Goal: Share content

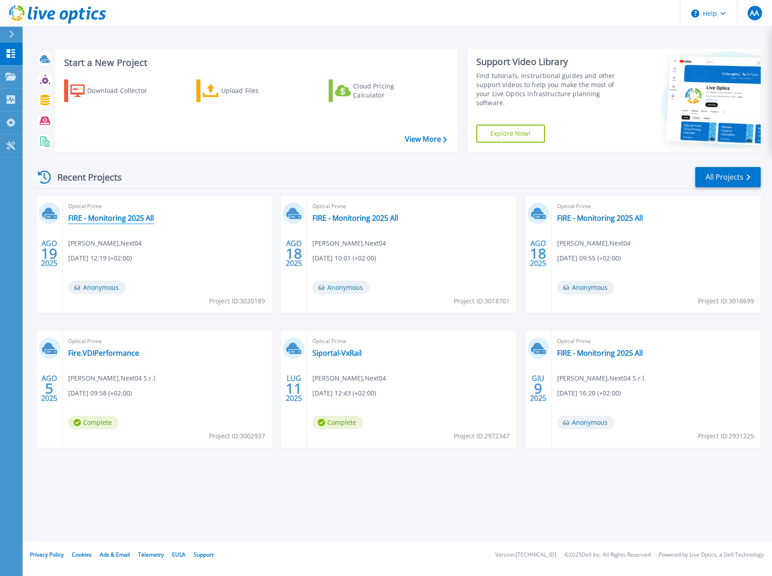
click at [131, 216] on link "FIRE - Monitoring 2025 All" at bounding box center [111, 218] width 86 height 9
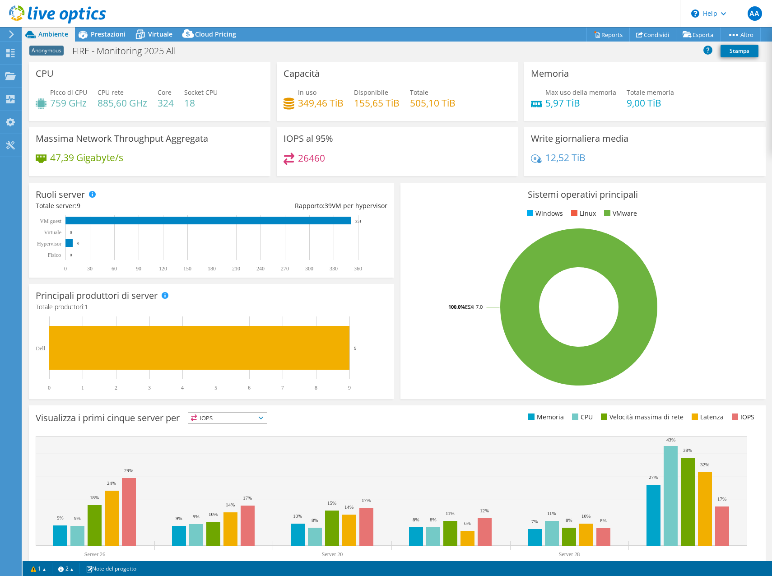
select select "USD"
click at [96, 32] on span "Prestazioni" at bounding box center [108, 34] width 35 height 9
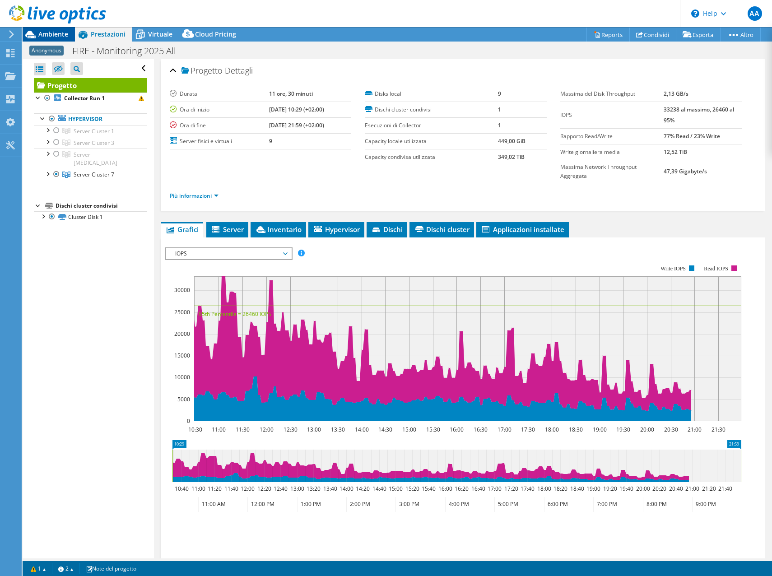
click at [46, 32] on span "Ambiente" at bounding box center [53, 34] width 30 height 9
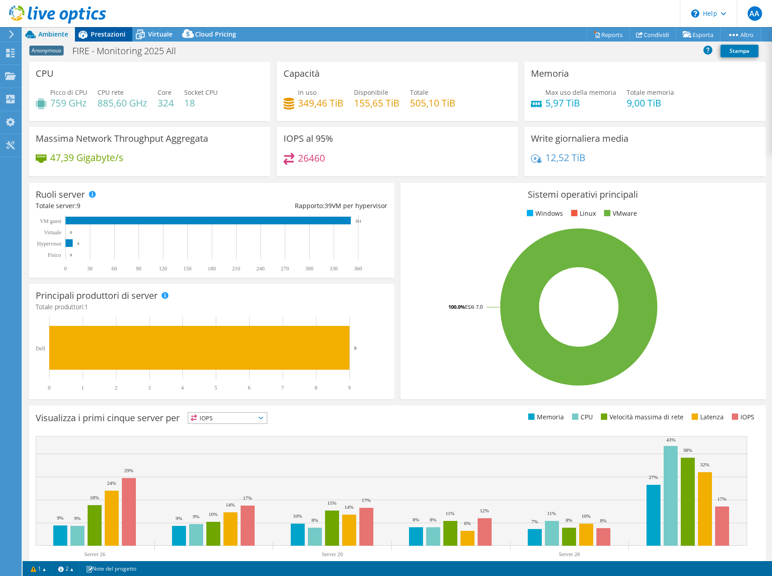
click at [106, 33] on span "Prestazioni" at bounding box center [108, 34] width 35 height 9
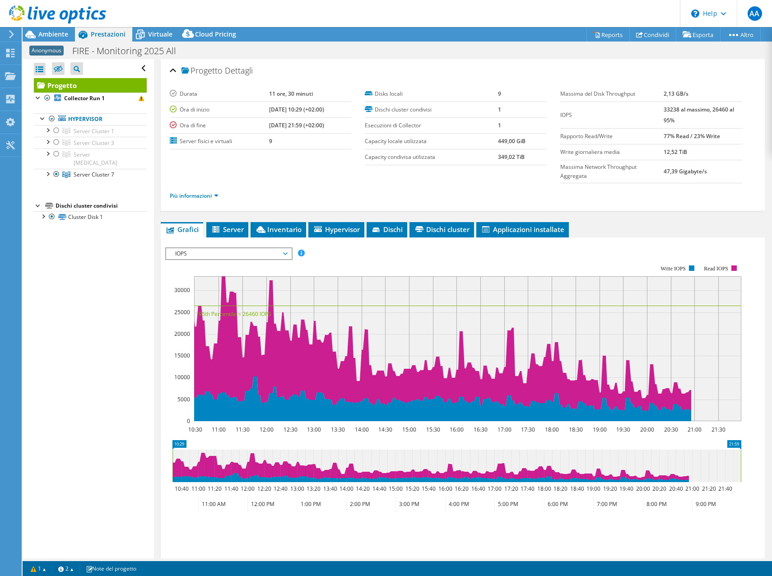
click at [261, 256] on span "IOPS" at bounding box center [229, 253] width 116 height 11
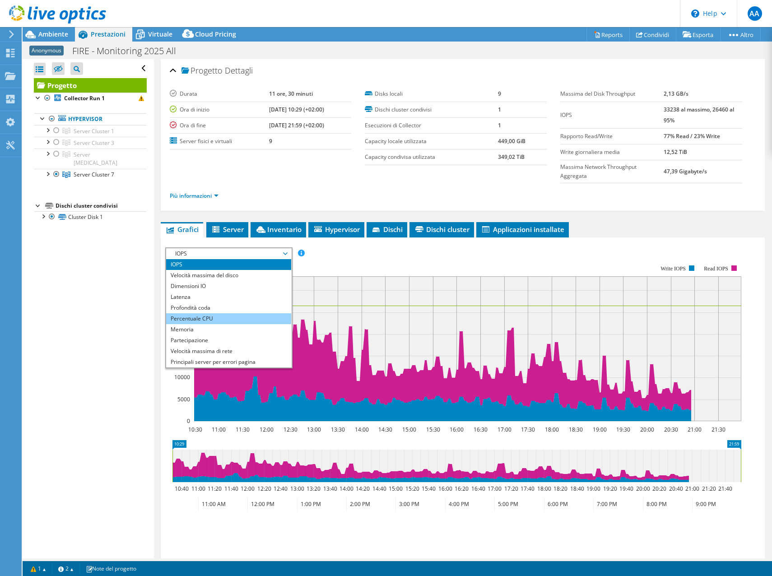
click at [212, 318] on li "Percentuale CPU" at bounding box center [228, 318] width 125 height 11
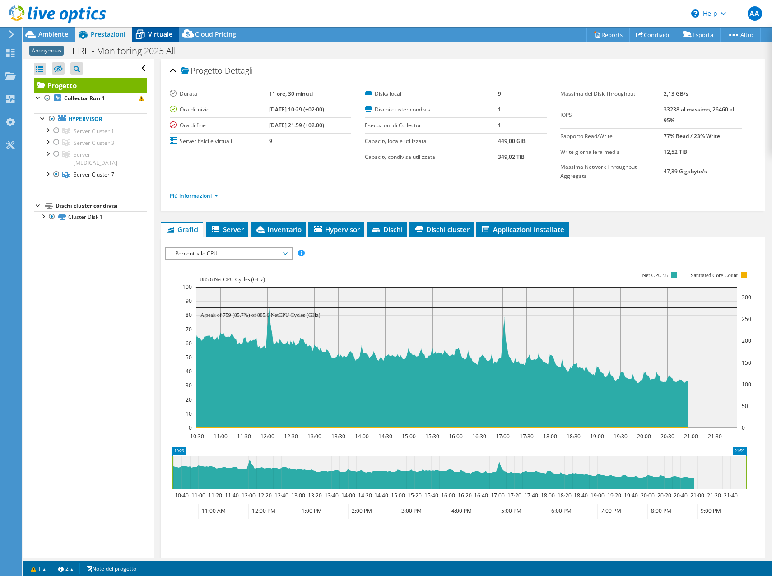
click at [160, 32] on span "Virtuale" at bounding box center [160, 34] width 24 height 9
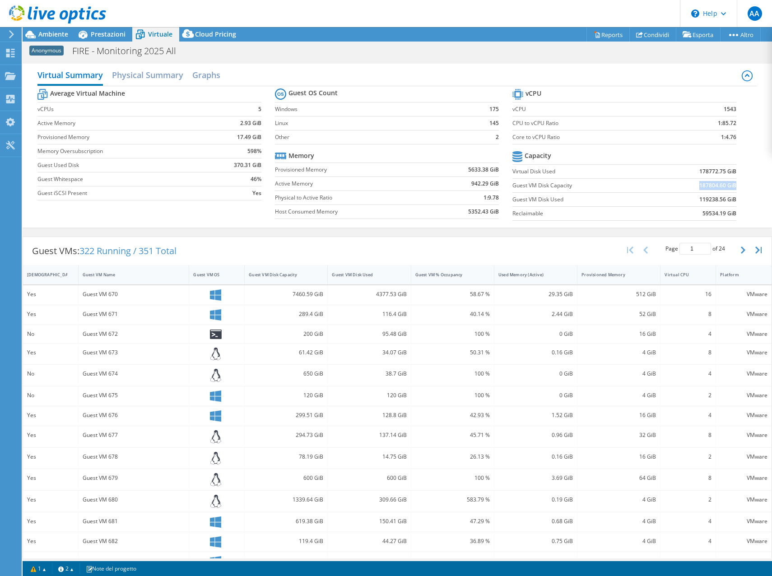
drag, startPoint x: 693, startPoint y: 188, endPoint x: 729, endPoint y: 188, distance: 36.1
click at [729, 188] on b "187804.60 GiB" at bounding box center [718, 185] width 37 height 9
click at [653, 35] on link "Condividi" at bounding box center [653, 35] width 47 height 14
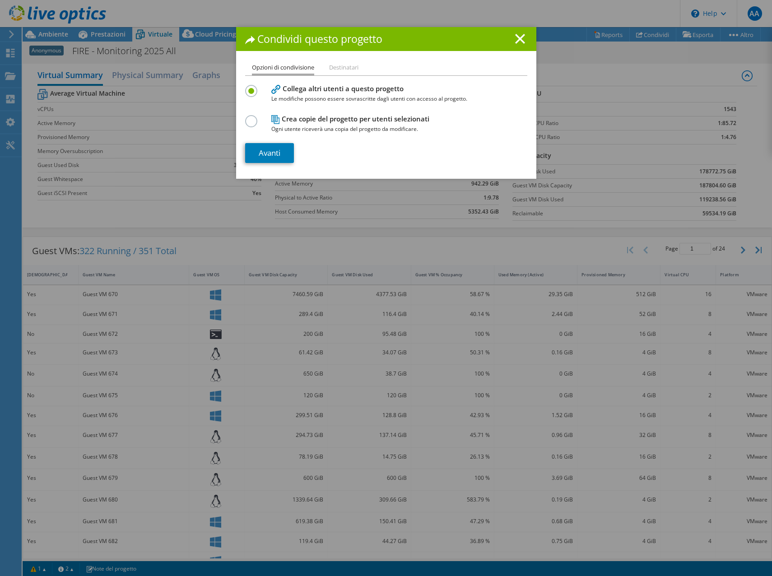
click at [524, 40] on div "Condividi questo progetto" at bounding box center [386, 39] width 300 height 24
click at [515, 40] on icon at bounding box center [520, 39] width 10 height 10
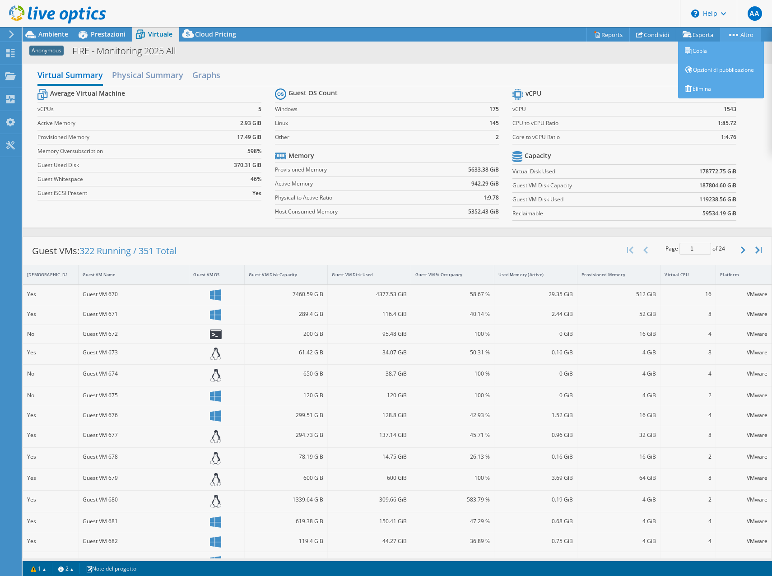
click at [743, 40] on link "Altro" at bounding box center [740, 35] width 41 height 14
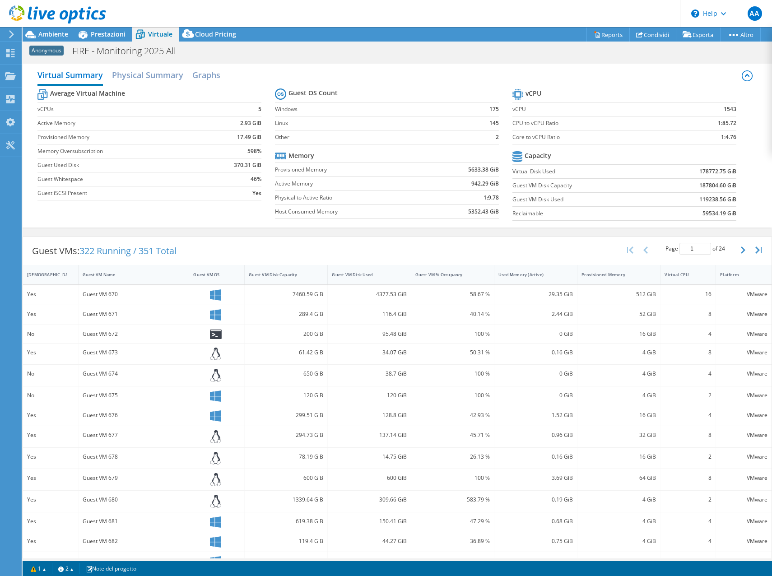
click at [33, 12] on icon at bounding box center [57, 14] width 97 height 19
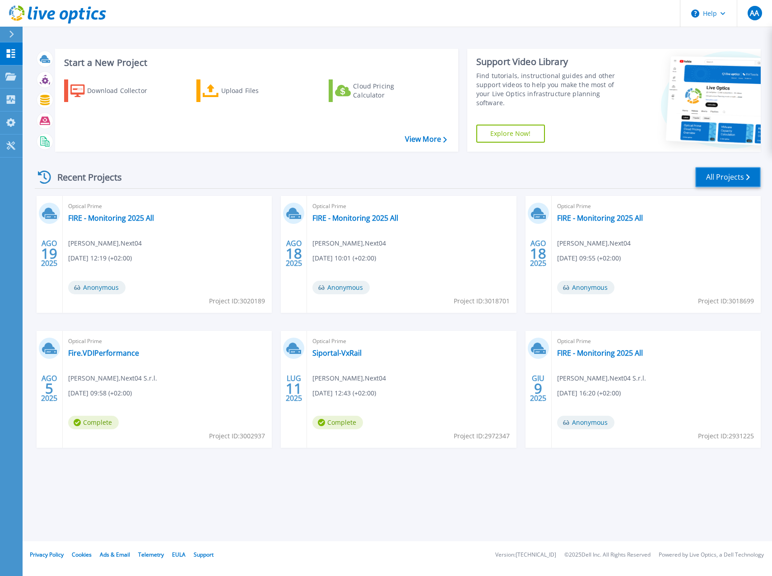
click at [713, 172] on link "All Projects" at bounding box center [728, 177] width 65 height 20
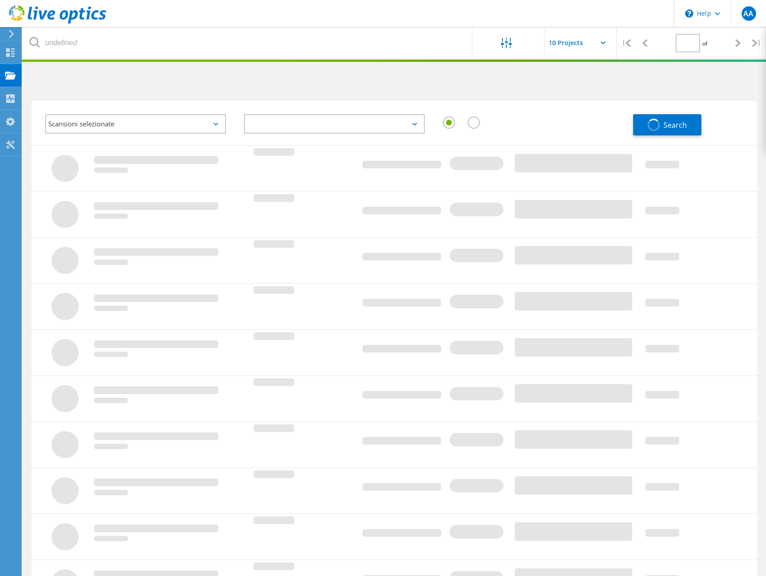
type input "1"
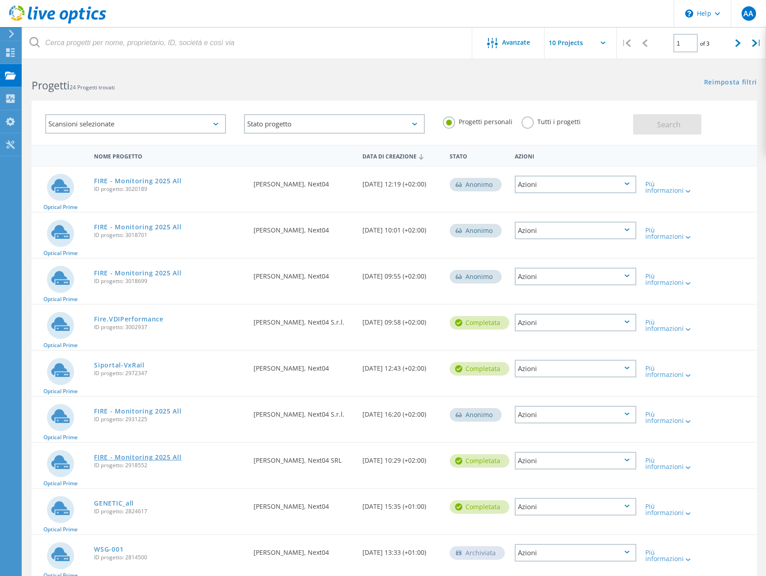
click at [117, 455] on link "FIRE - Monitoring 2025 All" at bounding box center [137, 457] width 87 height 6
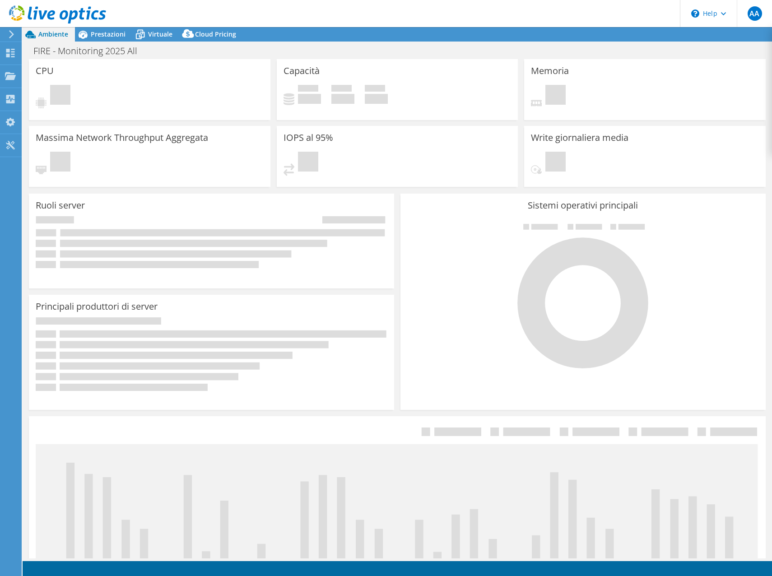
select select "EUFrankfurt"
select select "USD"
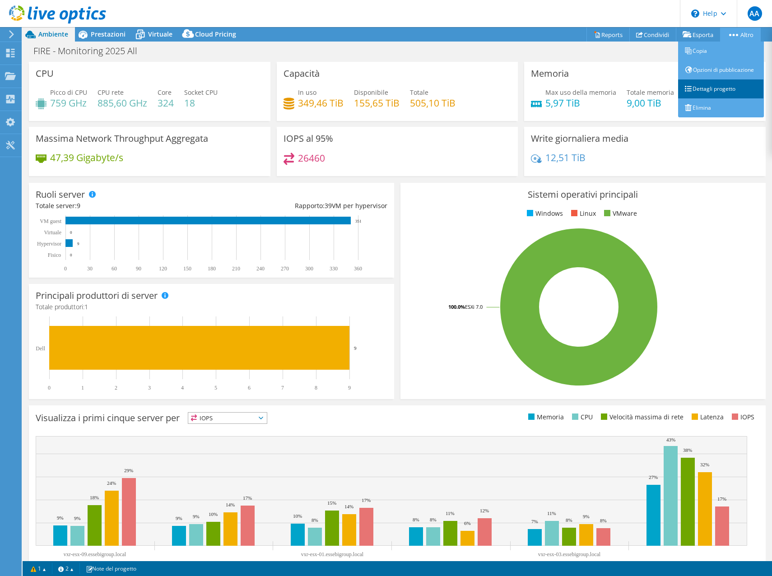
click at [720, 95] on link "Dettagli progetto" at bounding box center [721, 88] width 86 height 19
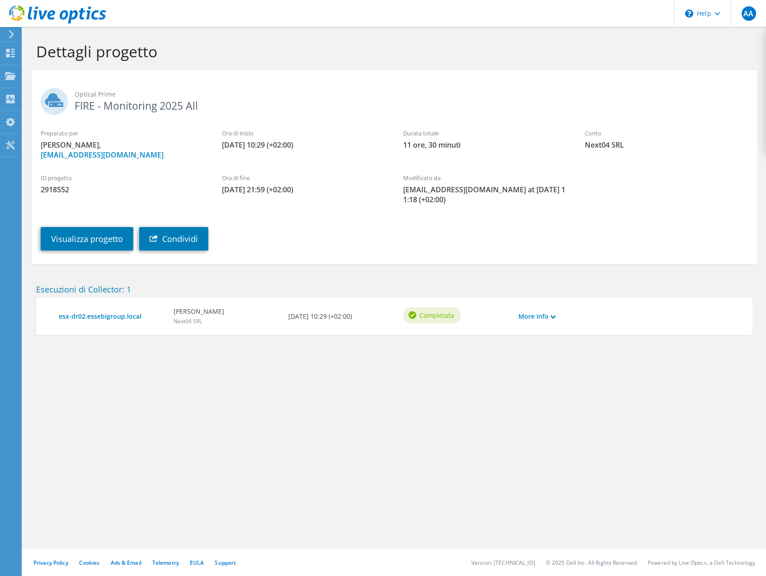
click at [47, 190] on span "2918552" at bounding box center [122, 190] width 163 height 10
copy span "2918552"
click at [162, 241] on link "Condividi" at bounding box center [173, 238] width 69 height 23
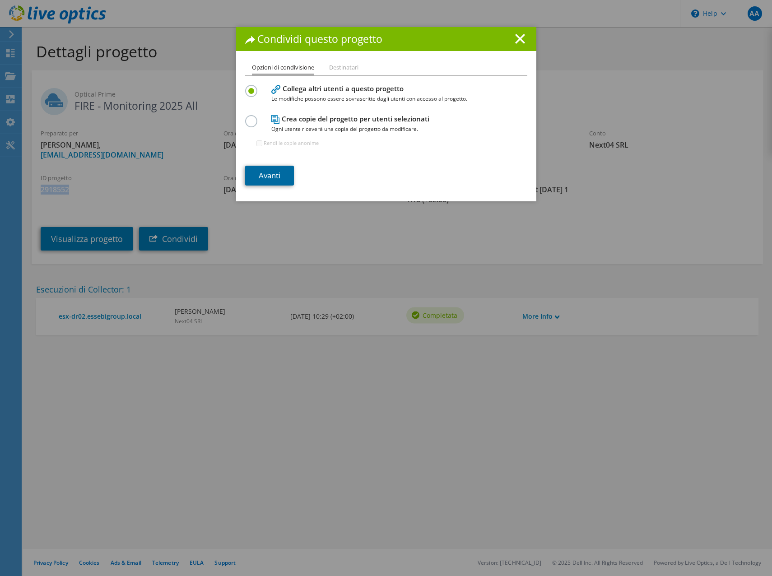
click at [281, 179] on link "Avanti" at bounding box center [269, 176] width 49 height 20
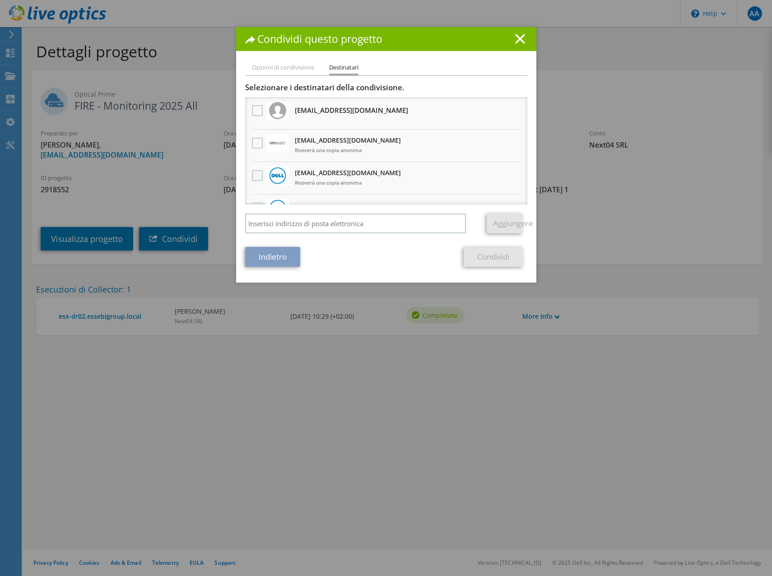
click at [252, 174] on label at bounding box center [258, 175] width 13 height 11
click at [0, 0] on input "checkbox" at bounding box center [0, 0] width 0 height 0
click at [478, 259] on link "Condividi" at bounding box center [493, 257] width 59 height 20
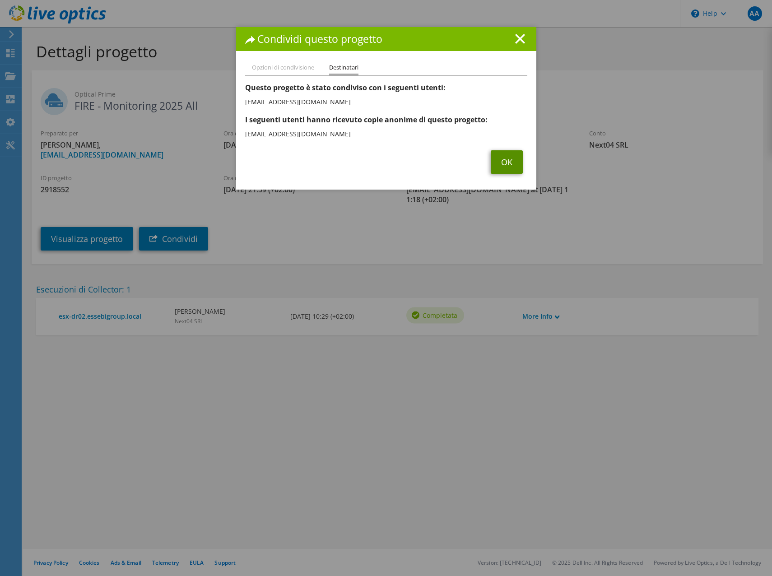
click at [505, 161] on link "OK" at bounding box center [507, 161] width 32 height 23
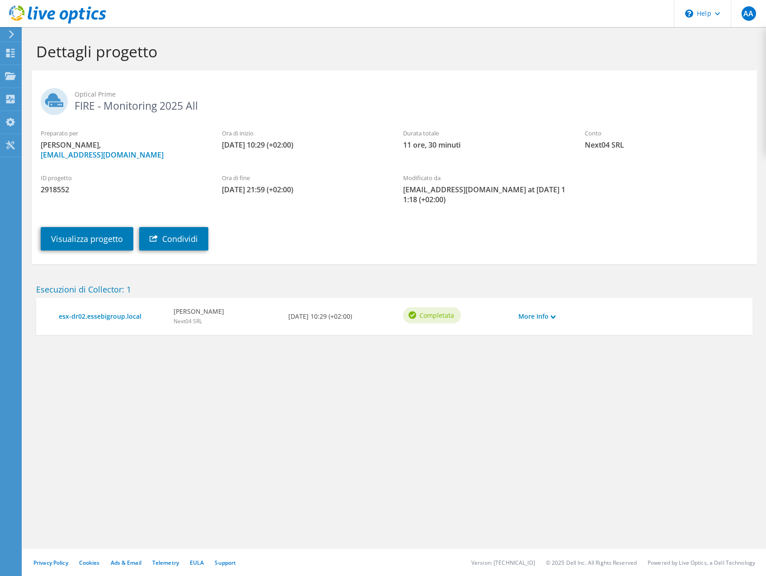
click at [75, 11] on use at bounding box center [57, 14] width 97 height 18
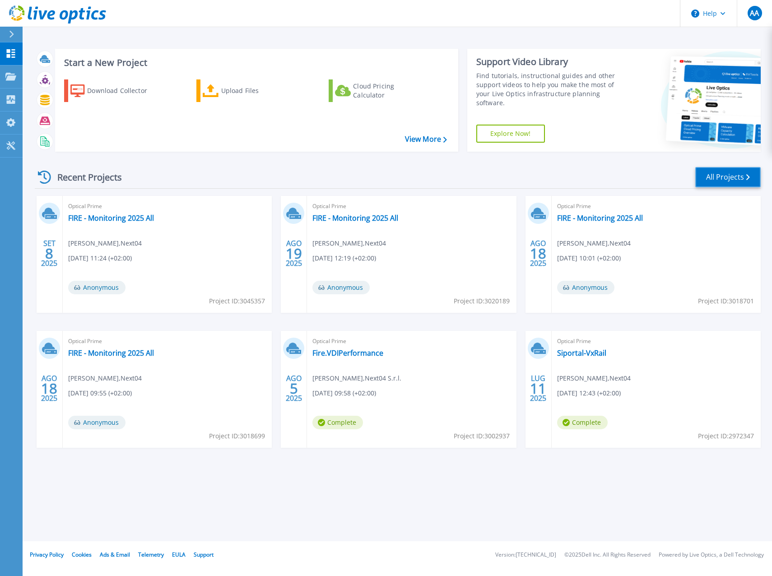
click at [727, 180] on link "All Projects" at bounding box center [728, 177] width 65 height 20
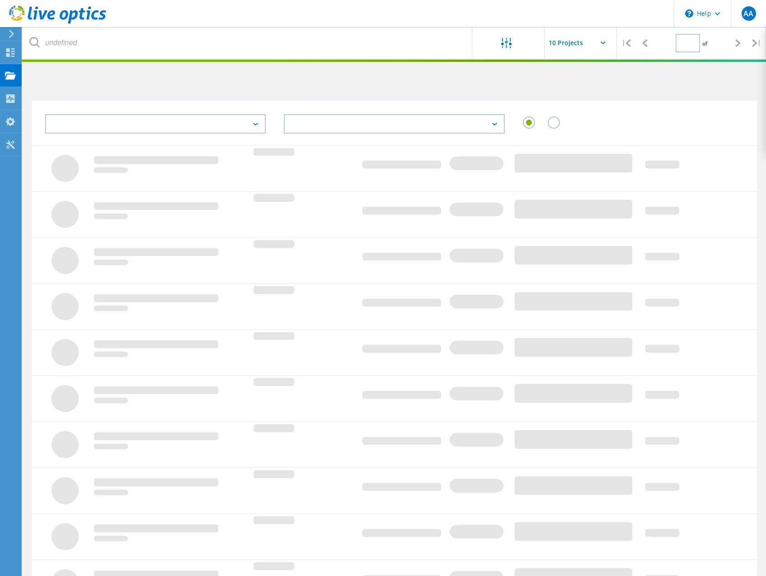
type input "1"
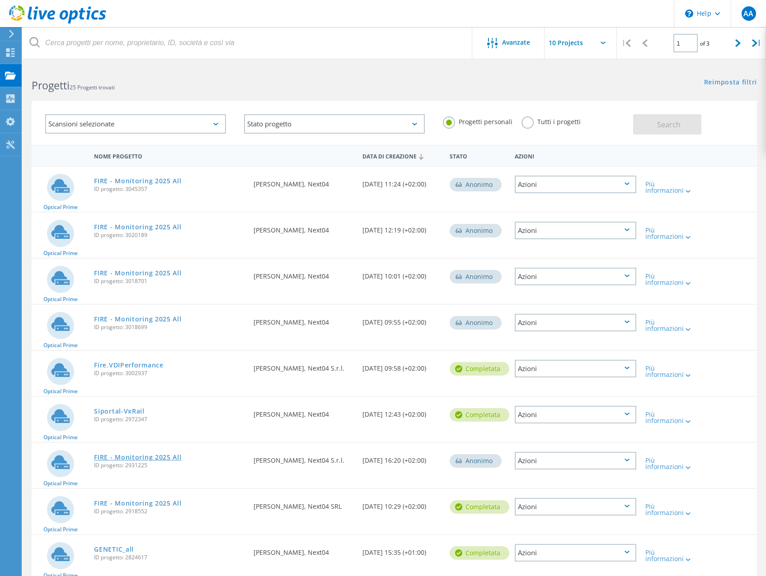
click at [123, 455] on link "FIRE - Monitoring 2025 All" at bounding box center [137, 457] width 87 height 6
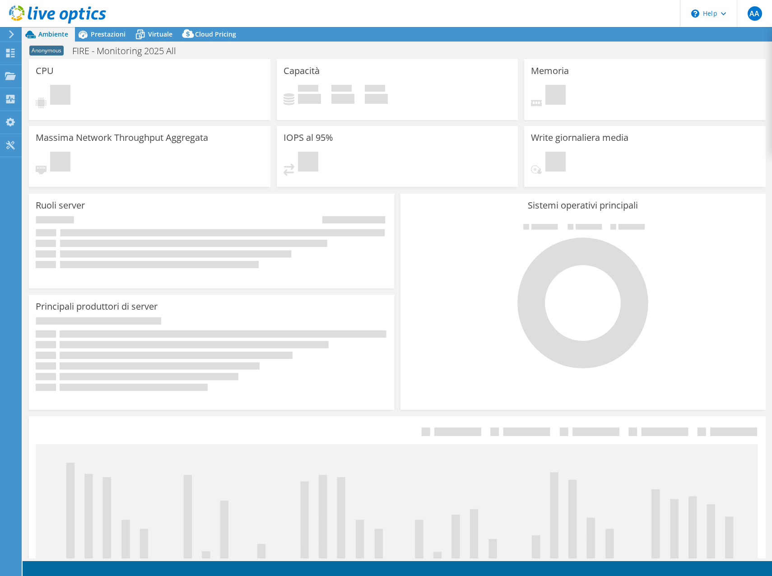
select select "USD"
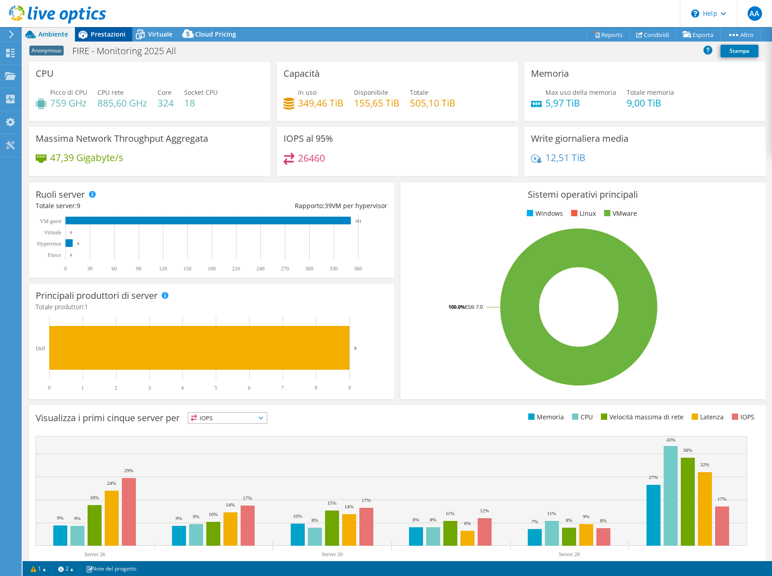
click at [96, 32] on span "Prestazioni" at bounding box center [108, 34] width 35 height 9
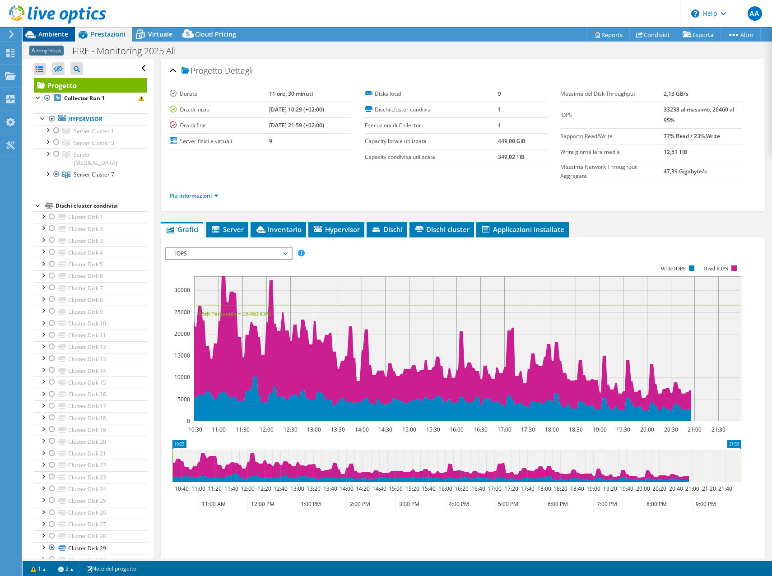
click at [55, 31] on span "Ambiente" at bounding box center [53, 34] width 30 height 9
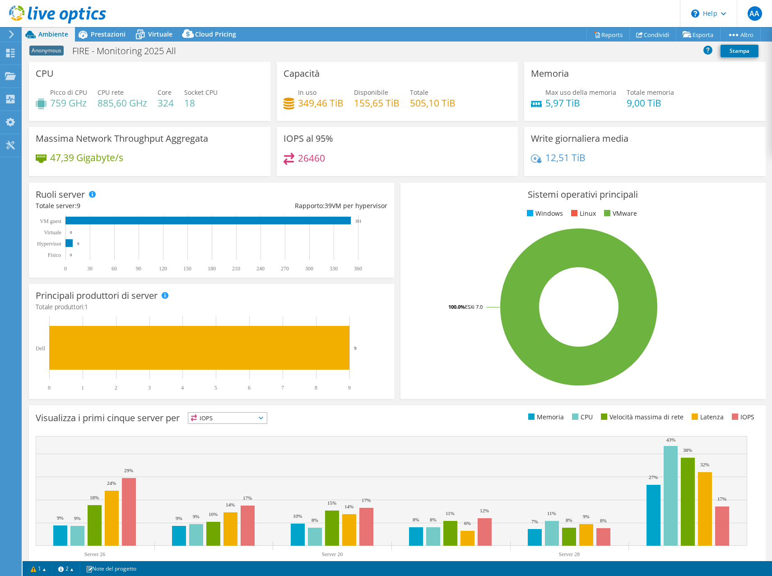
click at [65, 10] on use at bounding box center [57, 14] width 97 height 18
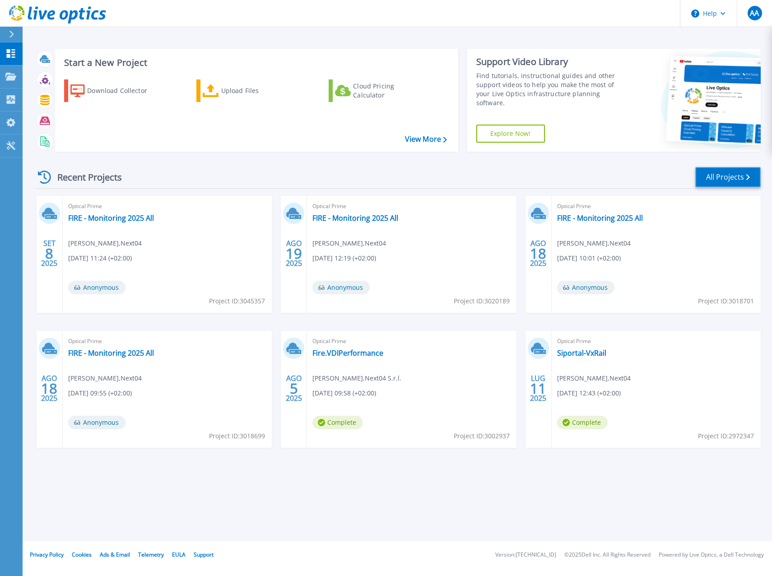
click at [729, 179] on link "All Projects" at bounding box center [728, 177] width 65 height 20
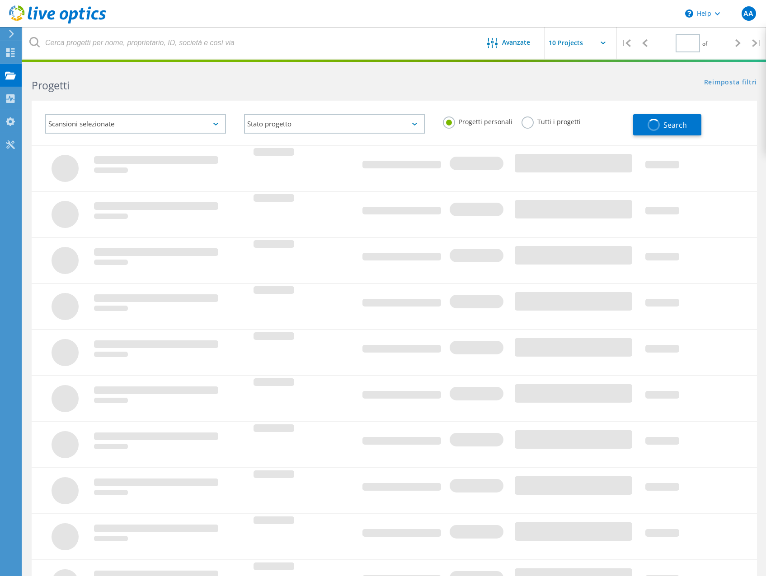
type input "1"
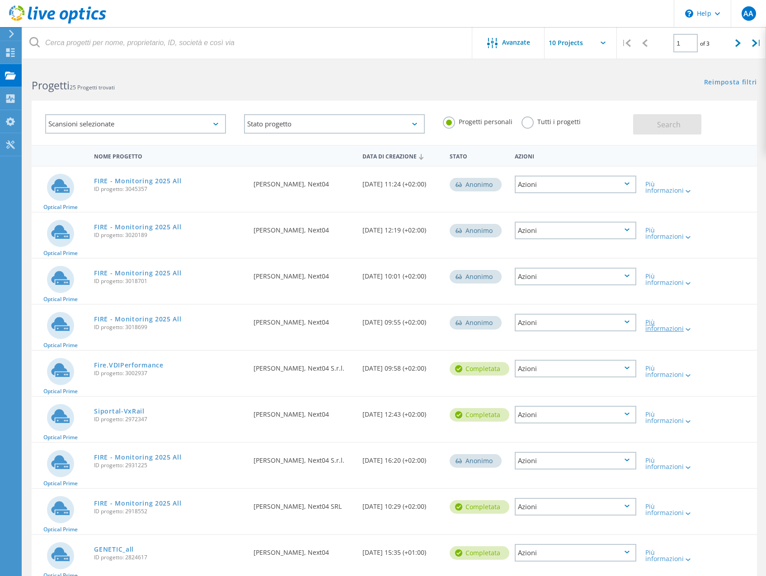
click at [656, 329] on div "Più informazioni" at bounding box center [669, 325] width 49 height 13
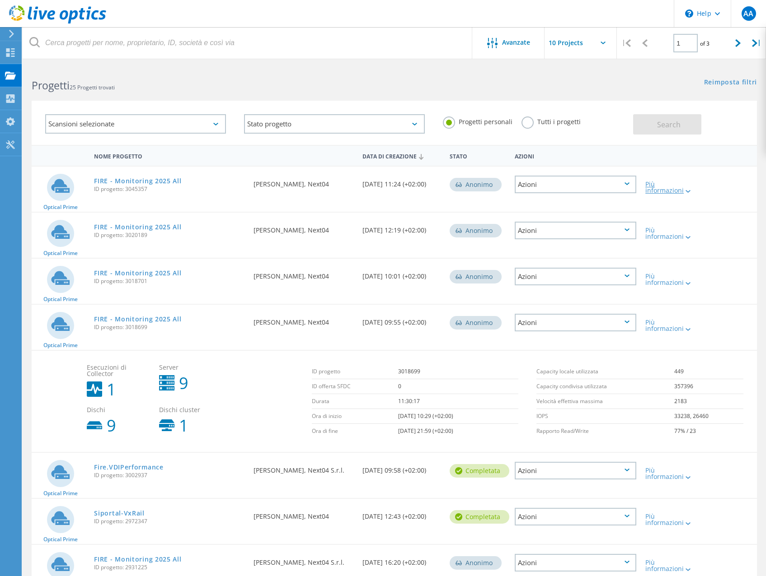
click at [666, 186] on div "Più informazioni" at bounding box center [669, 187] width 49 height 13
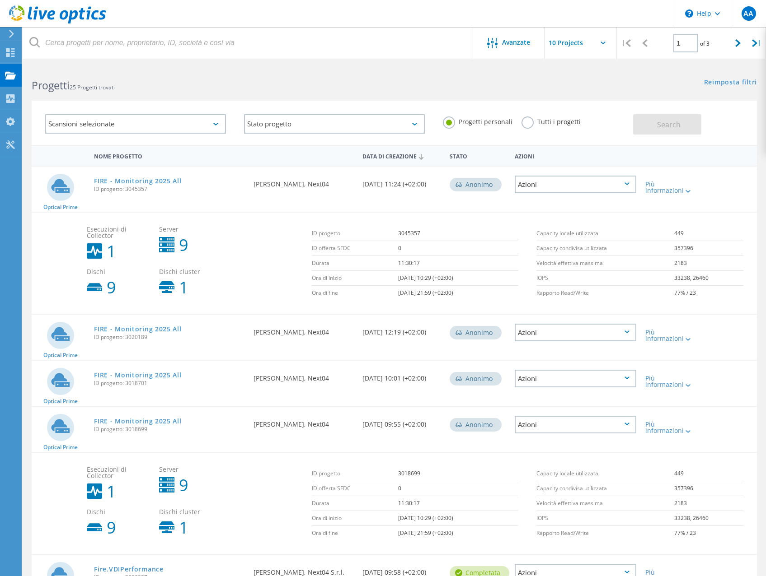
click at [399, 232] on td "3045357" at bounding box center [458, 233] width 121 height 15
copy td "3045357"
click at [250, 77] on div "Progetti 25 Progetti trovati" at bounding box center [208, 77] width 371 height 24
